Goal: Navigation & Orientation: Find specific page/section

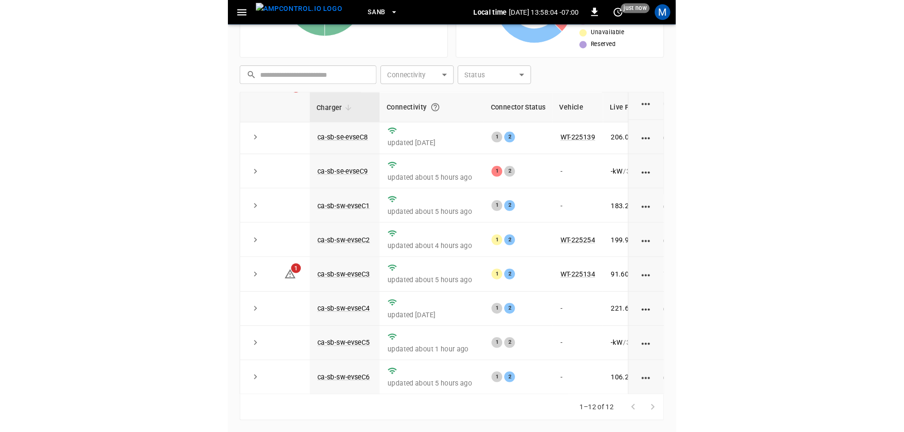
scroll to position [131, 0]
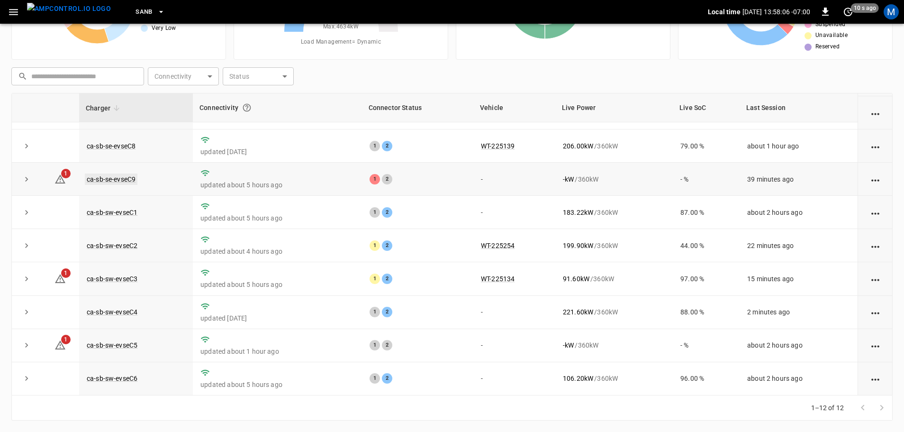
click at [118, 173] on link "ca-sb-se-evseC9" at bounding box center [111, 178] width 53 height 11
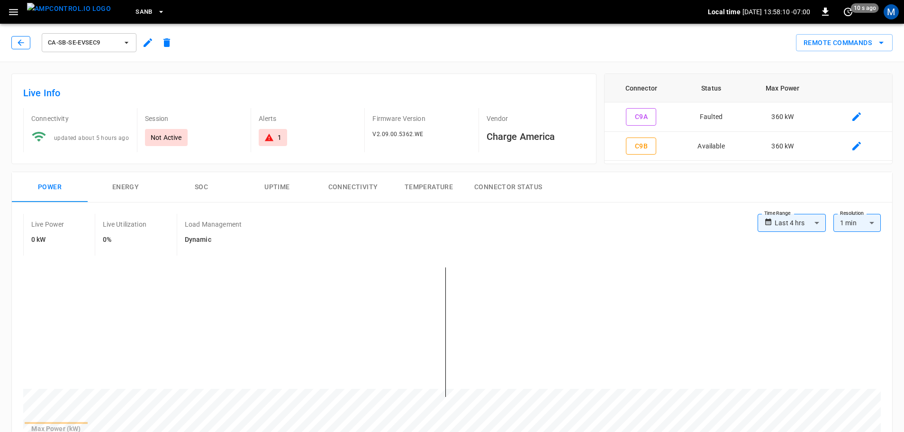
click at [21, 45] on icon "button" at bounding box center [20, 42] width 9 height 9
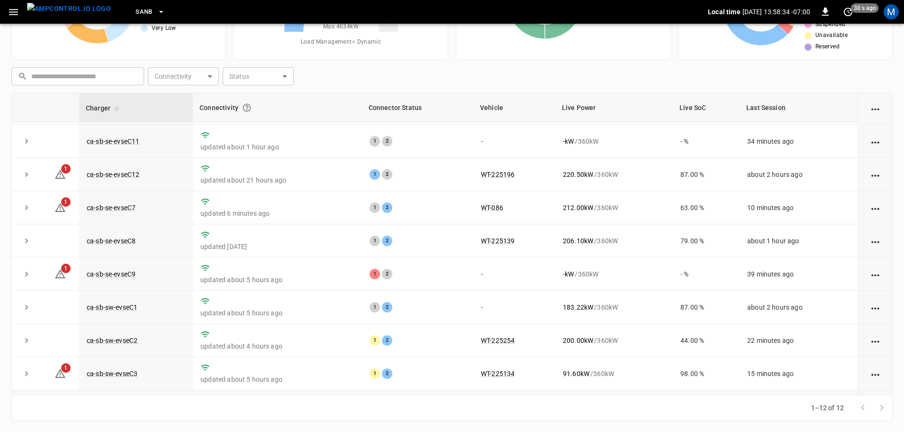
scroll to position [131, 0]
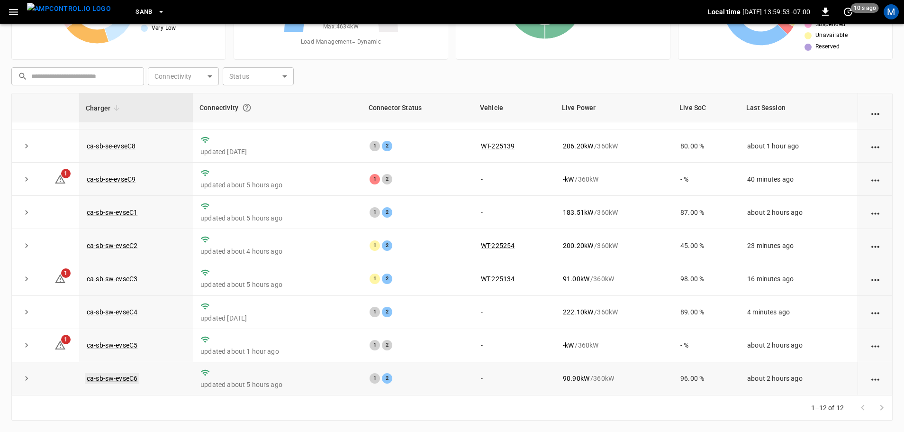
click at [118, 376] on link "ca-sb-sw-evseC6" at bounding box center [112, 377] width 54 height 11
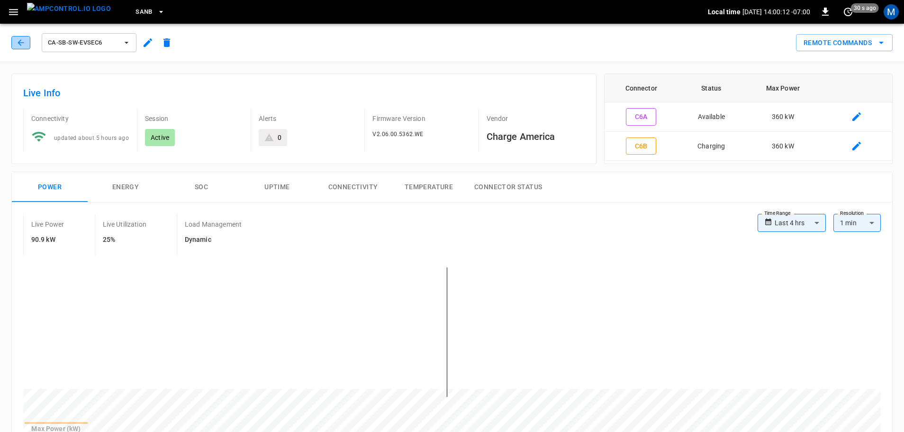
click at [23, 44] on icon "button" at bounding box center [20, 42] width 9 height 9
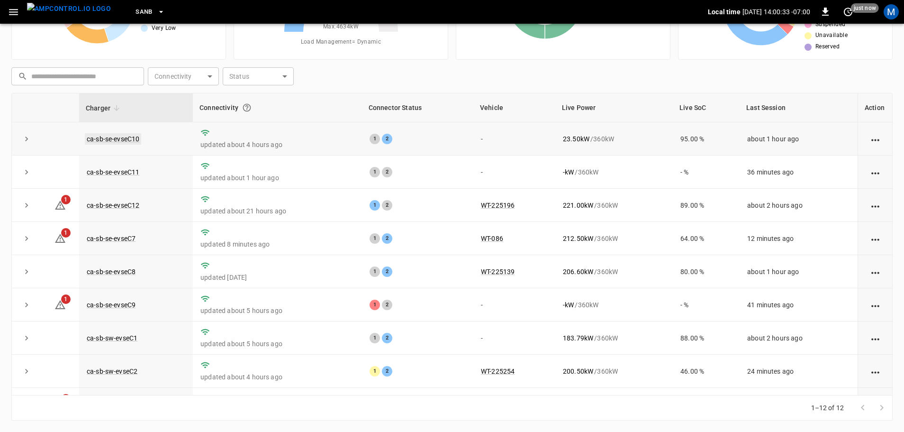
click at [129, 138] on link "ca-sb-se-evseC10" at bounding box center [113, 138] width 56 height 11
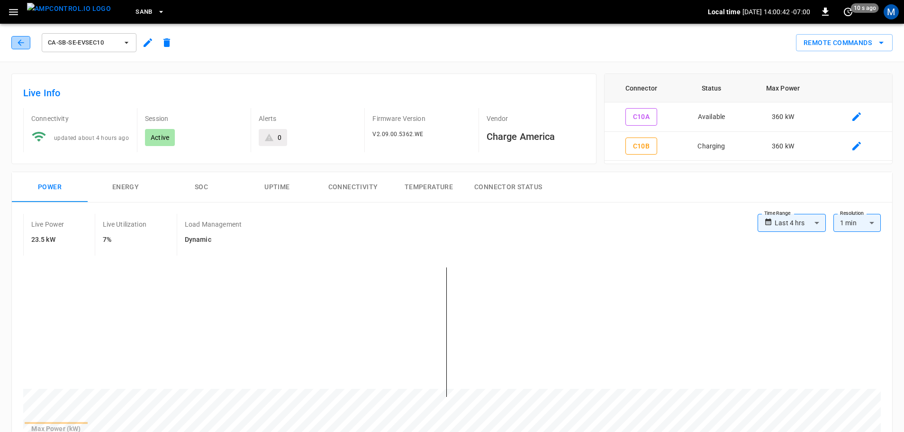
click at [25, 47] on icon "button" at bounding box center [20, 42] width 9 height 9
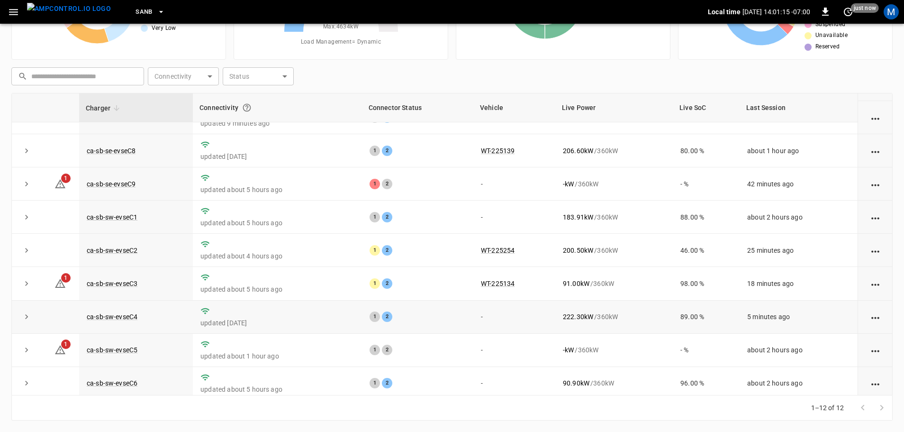
scroll to position [131, 0]
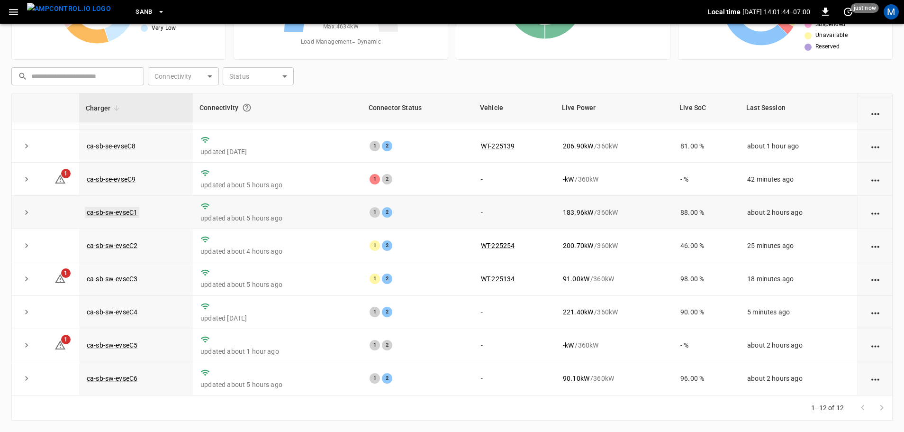
click at [117, 207] on link "ca-sb-sw-evseC1" at bounding box center [112, 212] width 54 height 11
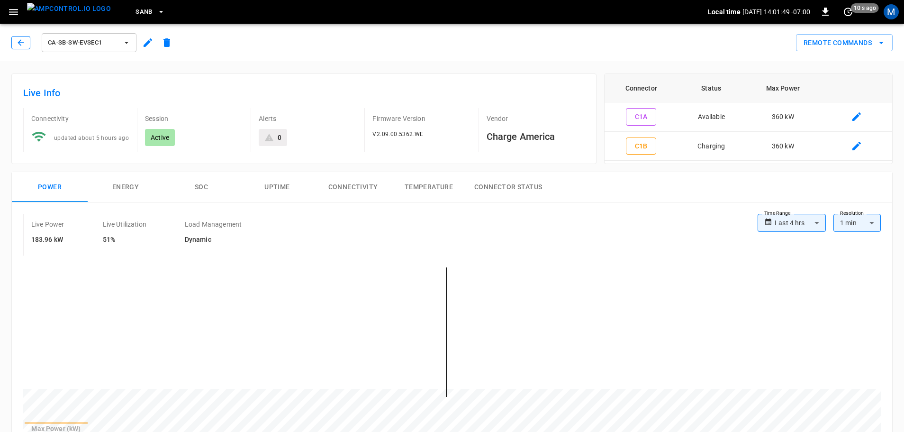
click at [22, 42] on icon "button" at bounding box center [20, 42] width 9 height 9
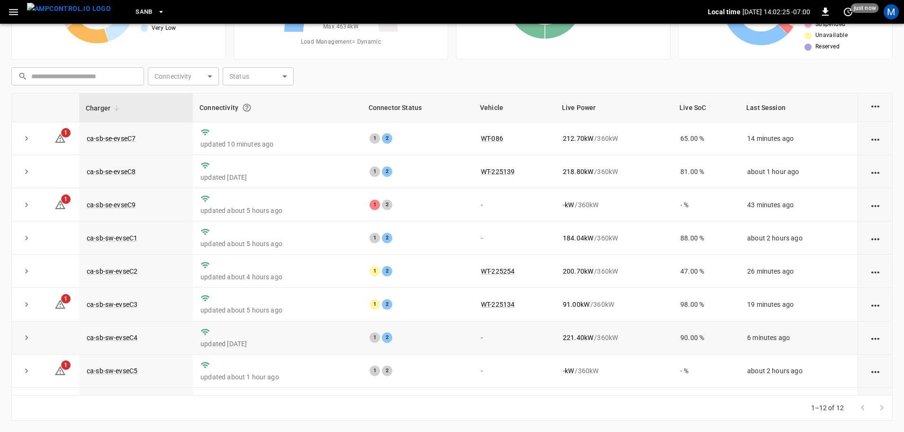
scroll to position [131, 0]
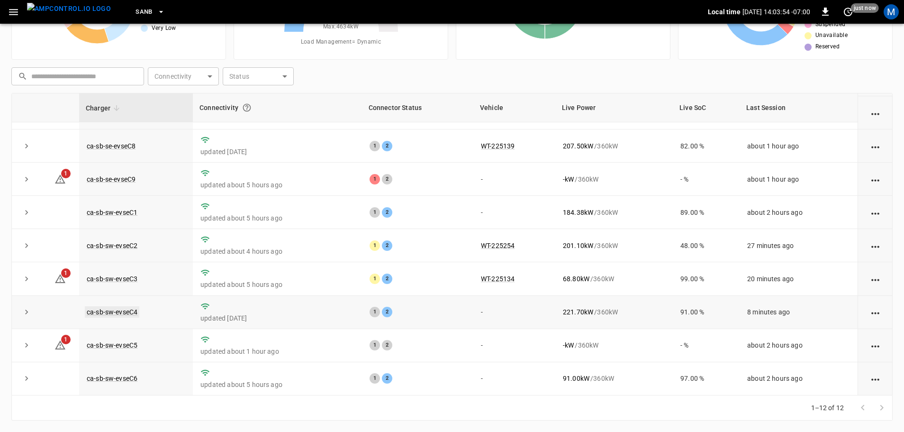
click at [133, 312] on link "ca-sb-sw-evseC4" at bounding box center [112, 311] width 54 height 11
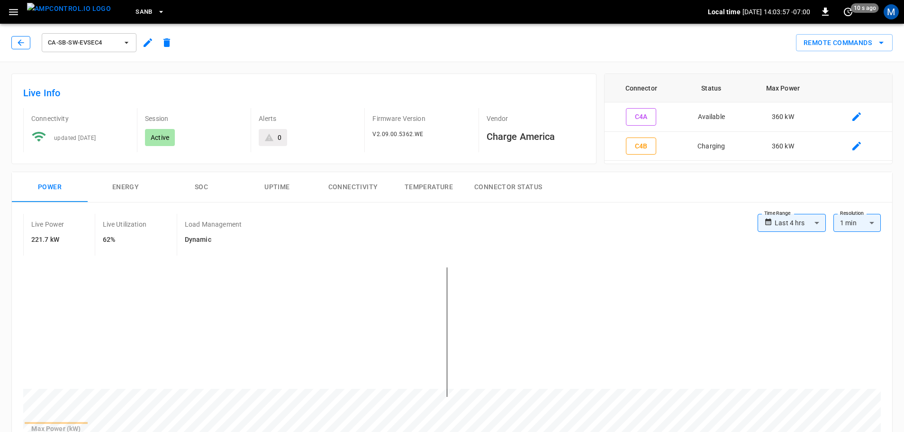
click at [18, 39] on icon "button" at bounding box center [20, 42] width 9 height 9
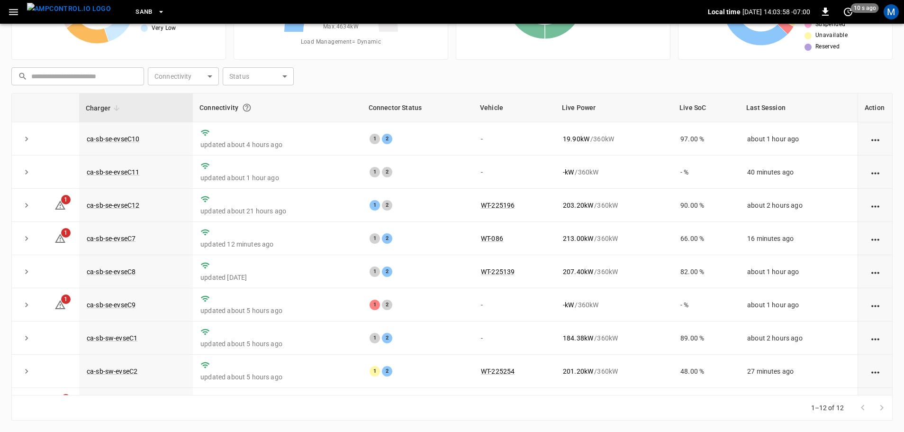
scroll to position [131, 0]
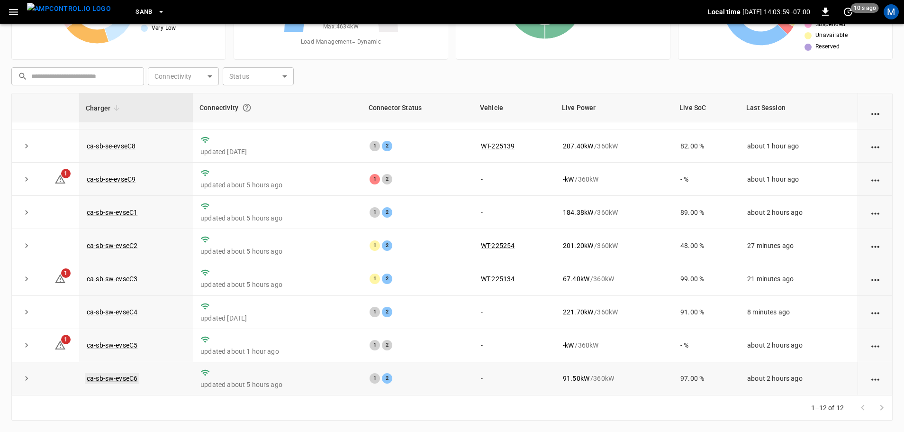
click at [130, 374] on link "ca-sb-sw-evseC6" at bounding box center [112, 377] width 54 height 11
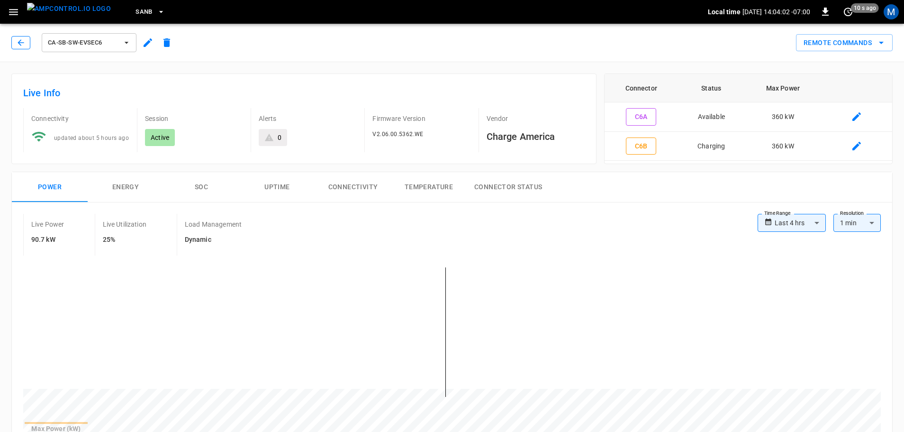
click at [26, 44] on button "button" at bounding box center [20, 42] width 19 height 13
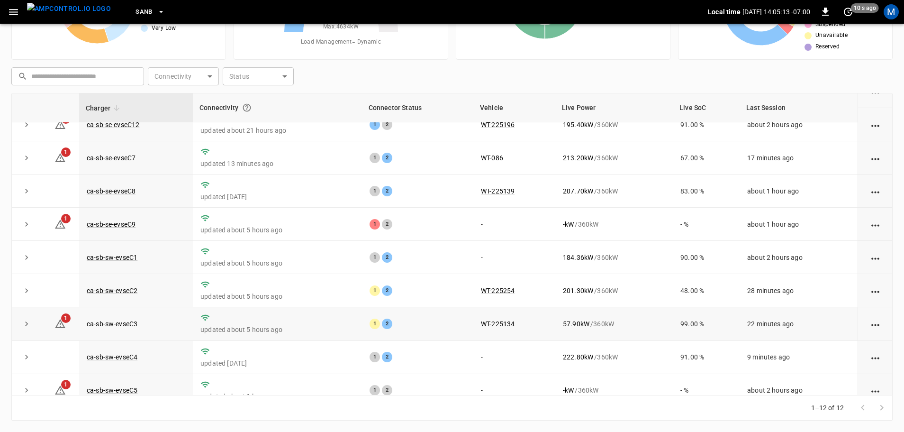
scroll to position [131, 0]
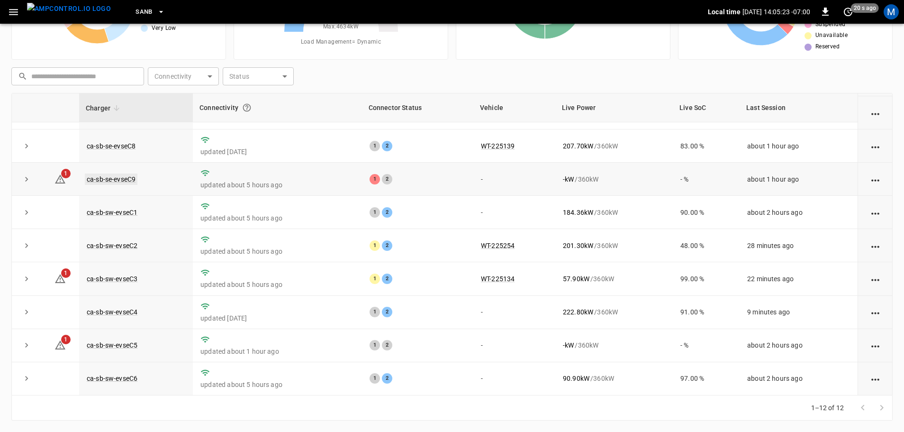
click at [118, 176] on link "ca-sb-se-evseC9" at bounding box center [111, 178] width 53 height 11
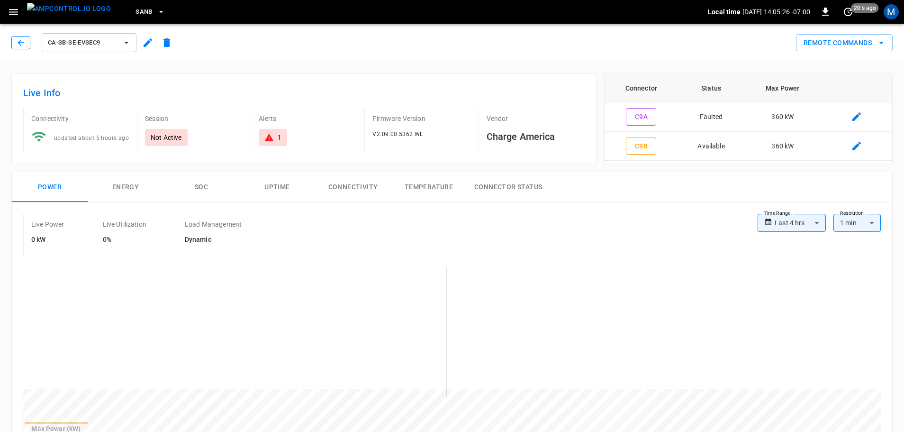
click at [20, 40] on icon "button" at bounding box center [20, 42] width 9 height 9
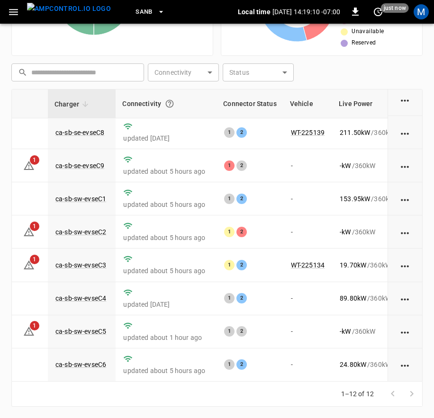
scroll to position [146, 32]
click at [94, 227] on td "ca-sb-sw-evseC2" at bounding box center [81, 232] width 68 height 33
click at [92, 227] on link "ca-sb-sw-evseC2" at bounding box center [80, 232] width 54 height 11
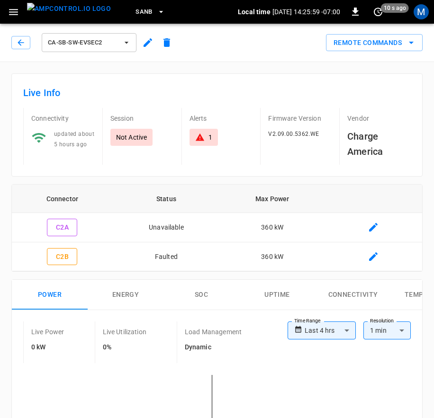
drag, startPoint x: 25, startPoint y: 42, endPoint x: 66, endPoint y: 60, distance: 45.6
click at [25, 42] on icon "button" at bounding box center [20, 42] width 9 height 9
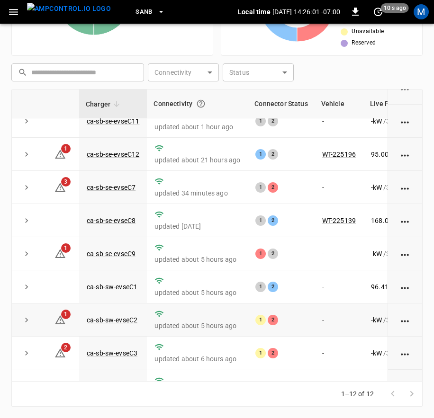
scroll to position [142, 0]
